Goal: Check status: Check status

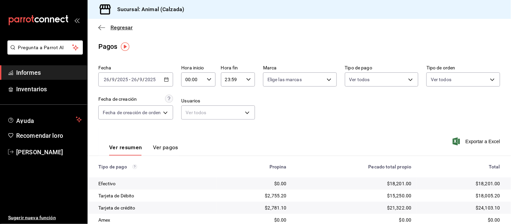
click at [100, 25] on icon "button" at bounding box center [101, 28] width 7 height 6
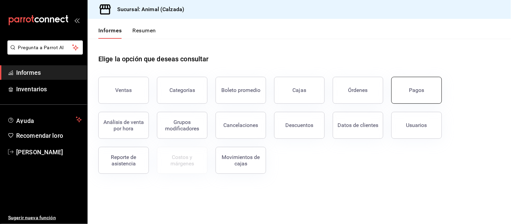
click at [400, 83] on button "Pagos" at bounding box center [417, 90] width 51 height 27
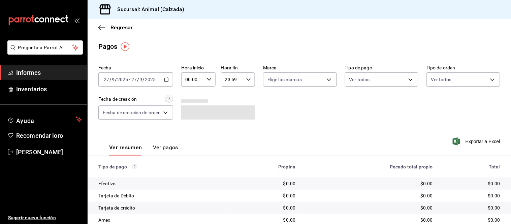
click at [171, 80] on div "[DATE] [DATE] - [DATE] [DATE]" at bounding box center [135, 79] width 75 height 14
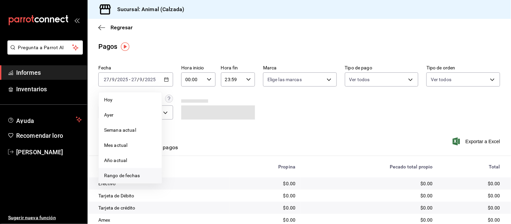
click at [126, 180] on li "Rango de fechas" at bounding box center [130, 175] width 63 height 15
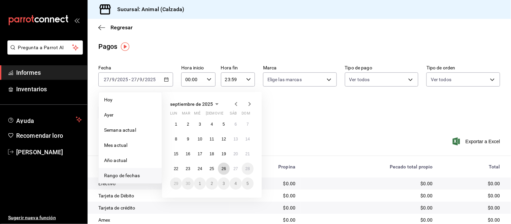
click at [225, 173] on button "26" at bounding box center [224, 169] width 12 height 12
click at [232, 170] on button "27" at bounding box center [236, 169] width 12 height 12
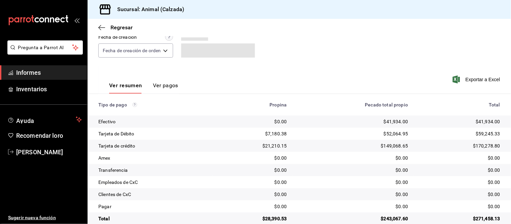
scroll to position [73, 0]
